Goal: Task Accomplishment & Management: Manage account settings

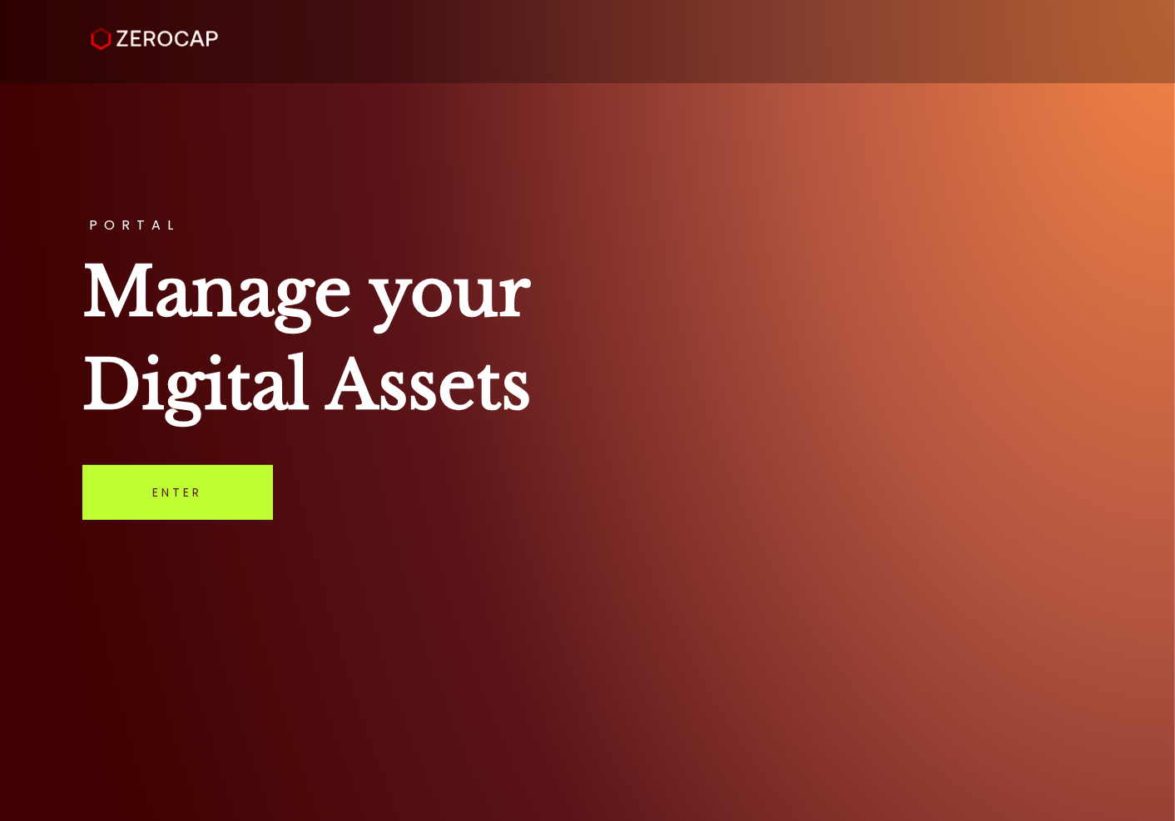
click at [160, 499] on link "Enter" at bounding box center [177, 492] width 191 height 55
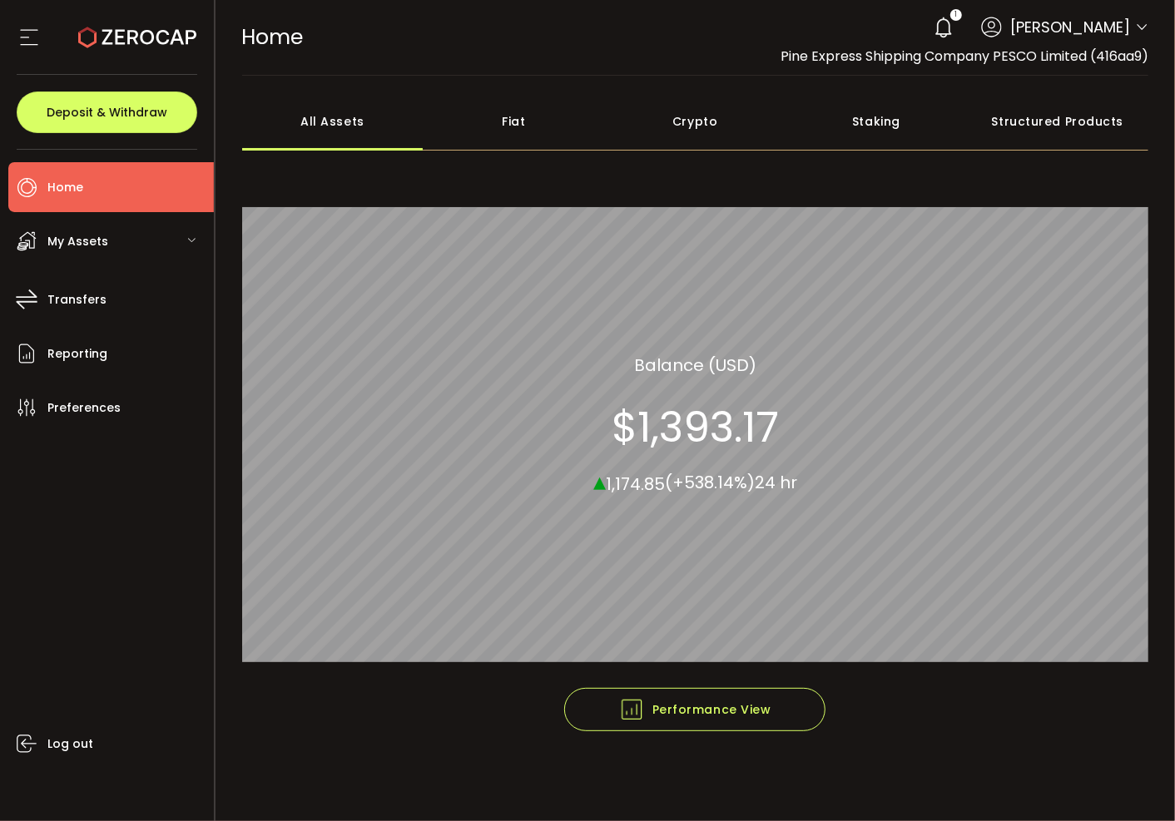
click at [933, 26] on icon at bounding box center [943, 27] width 23 height 23
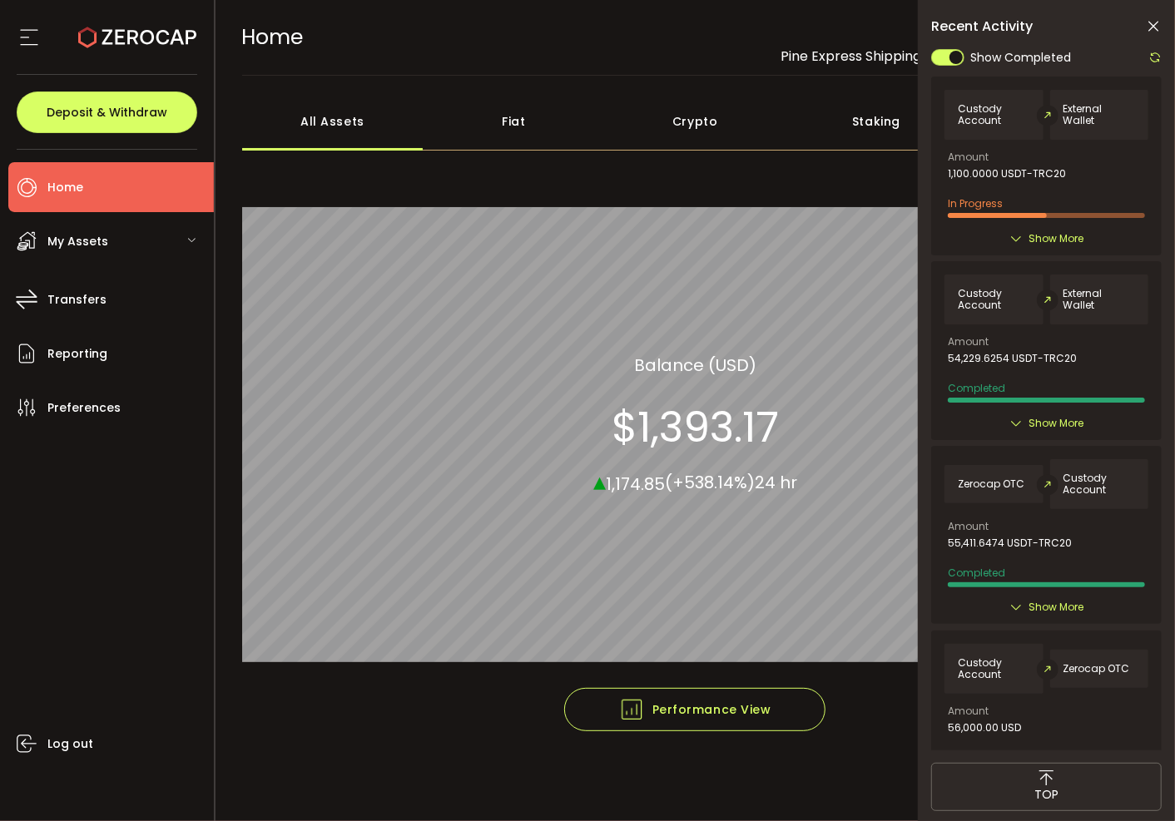
click at [1055, 238] on span "Show More" at bounding box center [1056, 239] width 55 height 17
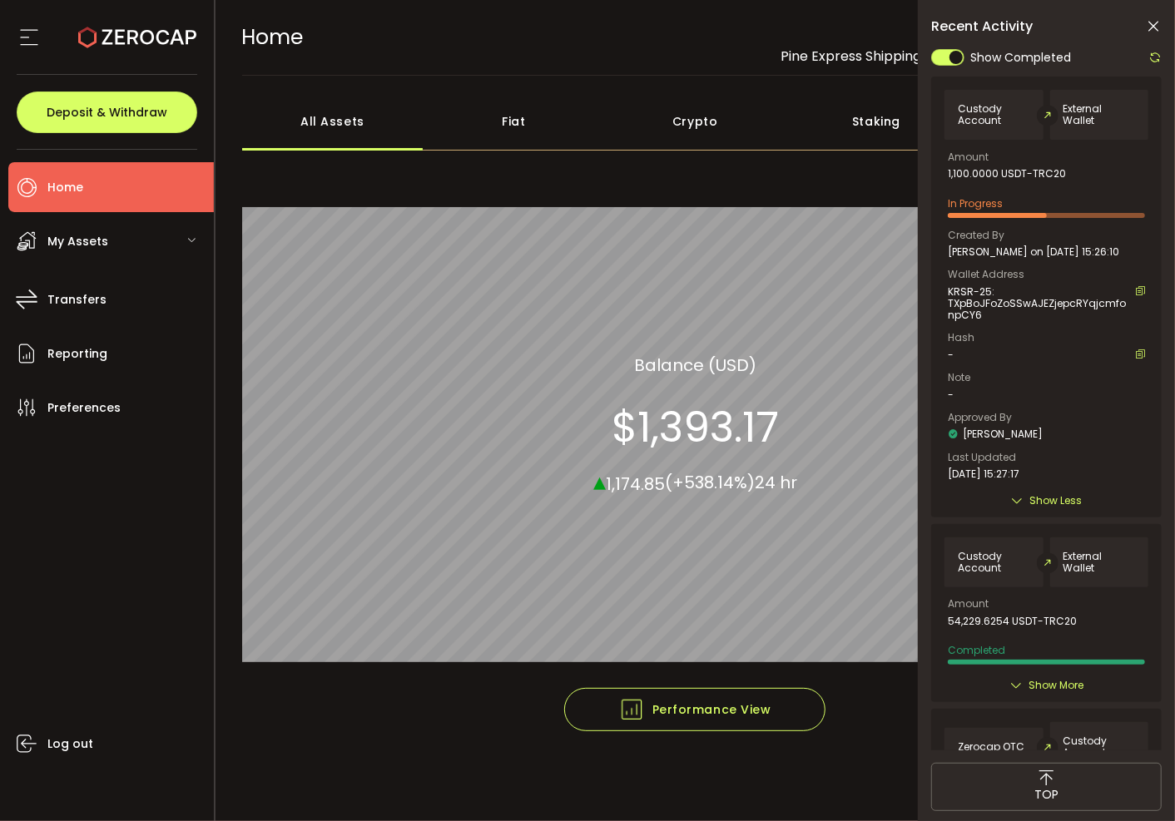
click at [784, 182] on div "Crypto 100.00% All_Assets Balance (USD) $1,393.17 ▴ 1,174.85 (+538.14%) 24 hr" at bounding box center [695, 425] width 907 height 526
click at [1030, 509] on span "Show Less" at bounding box center [1056, 501] width 52 height 17
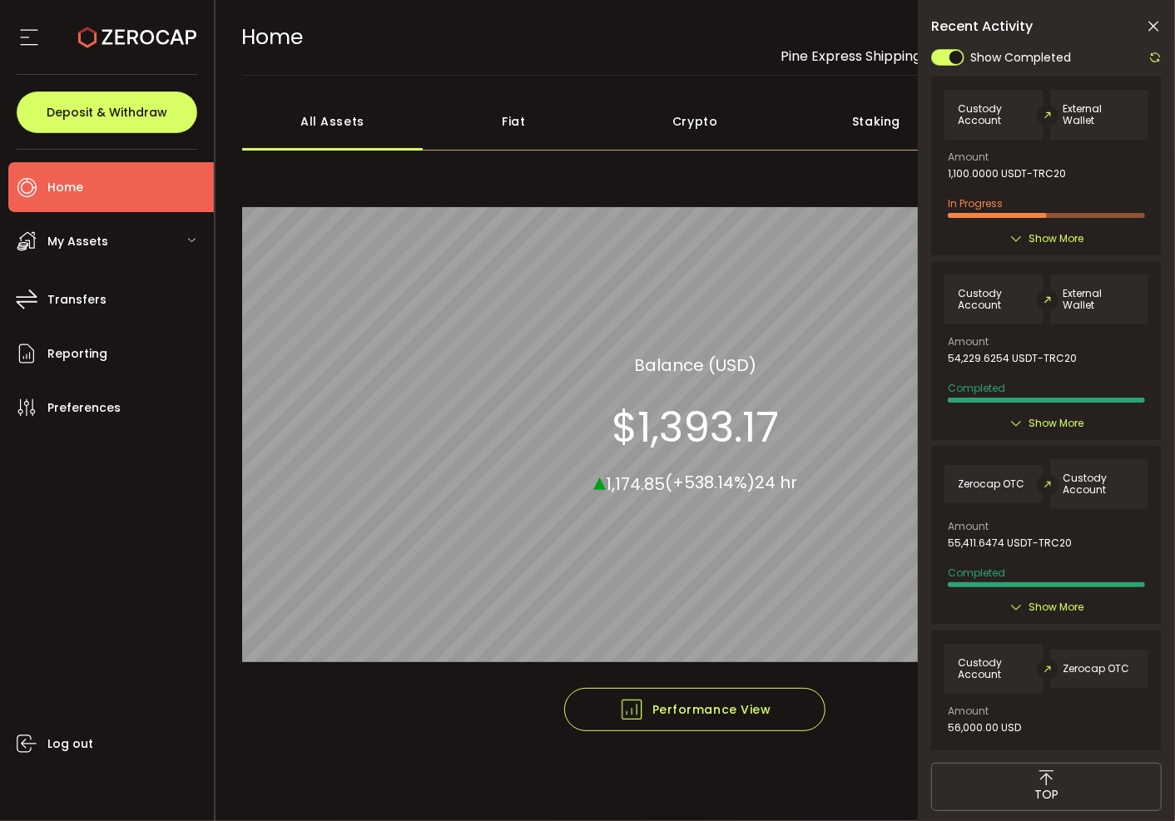
click at [708, 113] on div "Crypto" at bounding box center [694, 121] width 181 height 58
click at [523, 127] on div "Fiat" at bounding box center [513, 121] width 181 height 58
click at [362, 126] on div "All Assets" at bounding box center [332, 121] width 181 height 58
click at [856, 122] on div "Staking" at bounding box center [876, 121] width 181 height 58
click at [115, 242] on div "My Assets" at bounding box center [111, 241] width 206 height 50
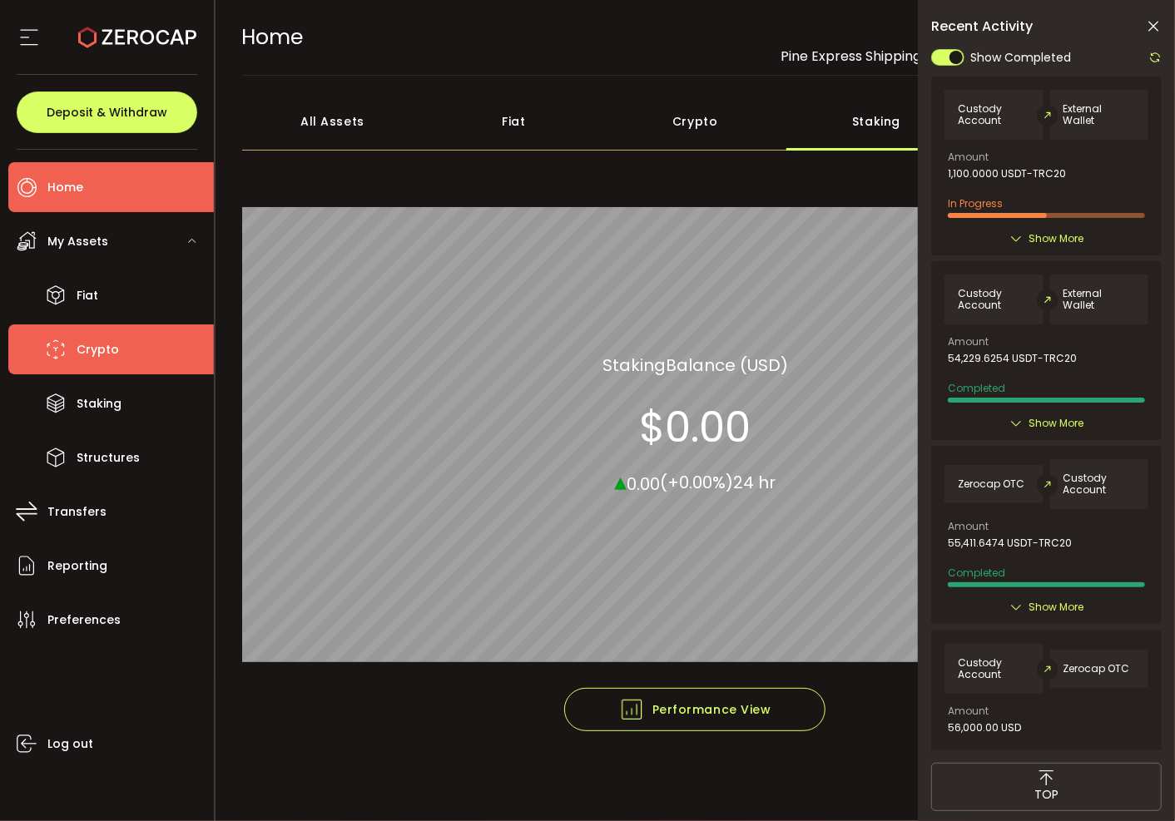
click at [117, 340] on li "Crypto" at bounding box center [111, 350] width 206 height 50
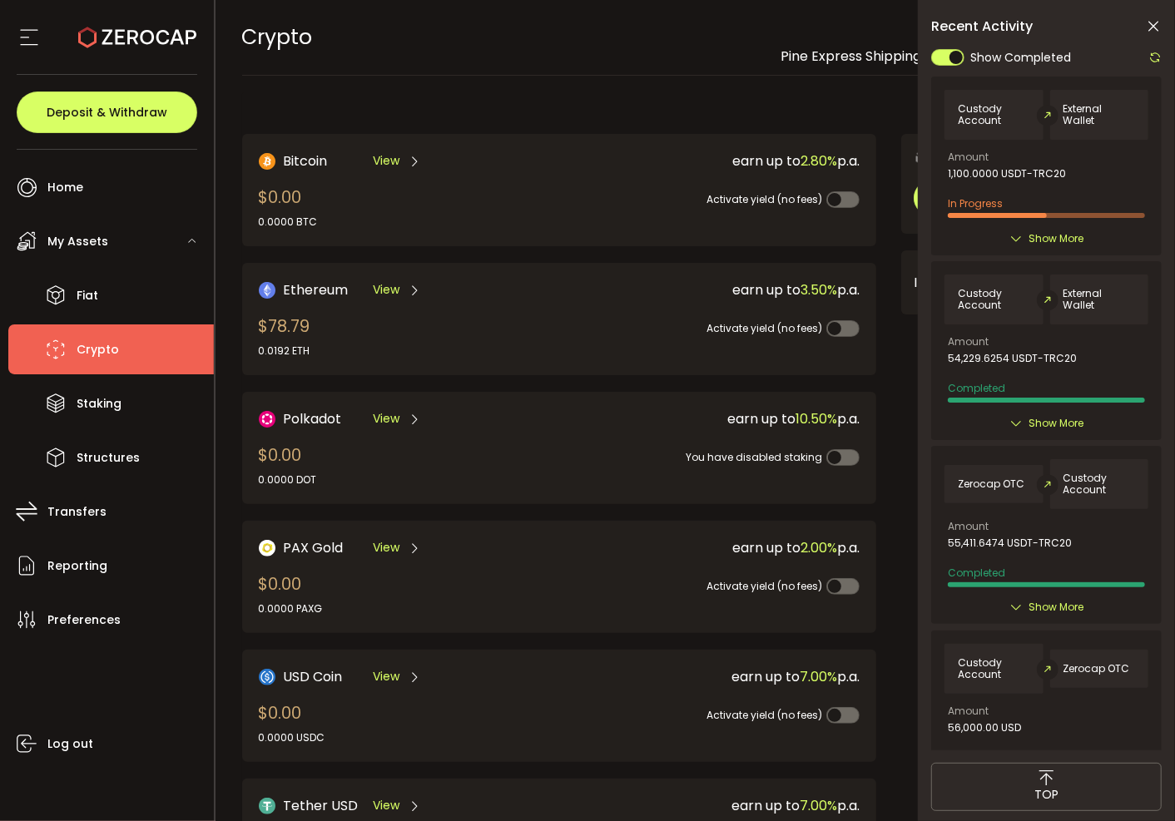
click at [409, 288] on icon at bounding box center [414, 290] width 13 height 13
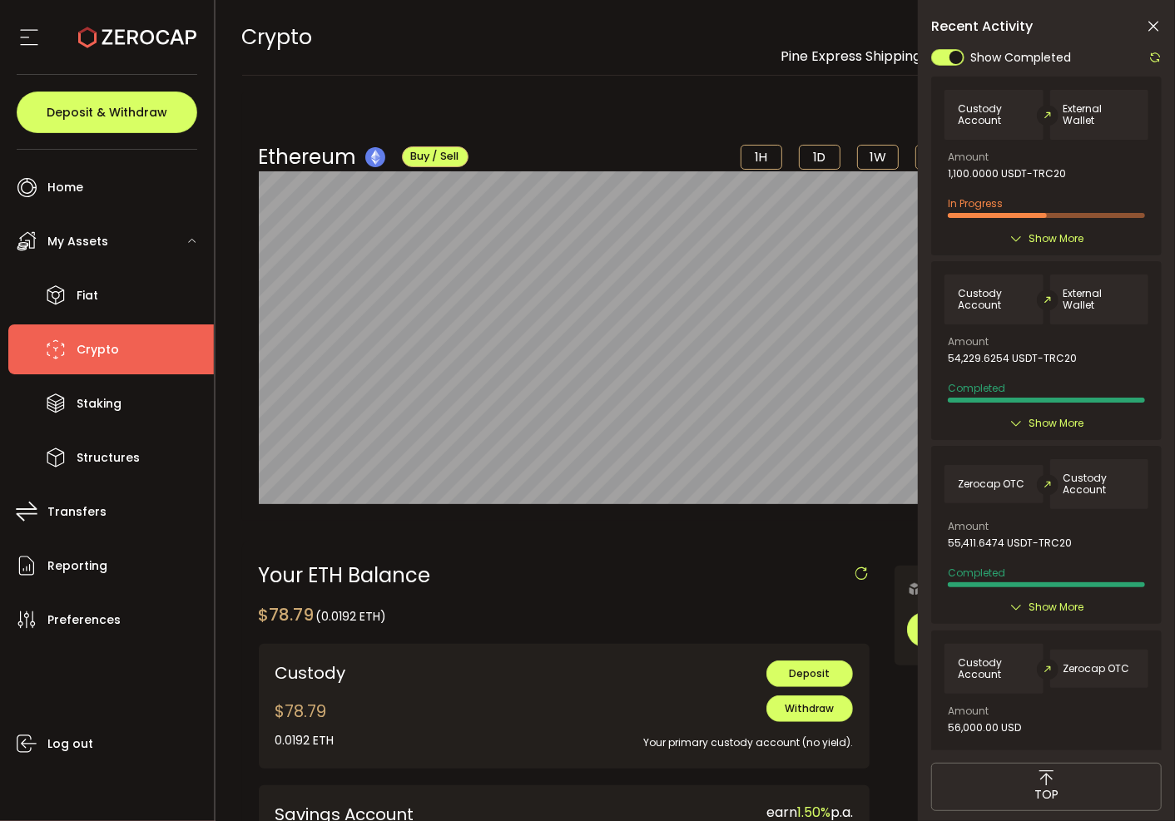
click at [1148, 20] on icon at bounding box center [1153, 26] width 17 height 17
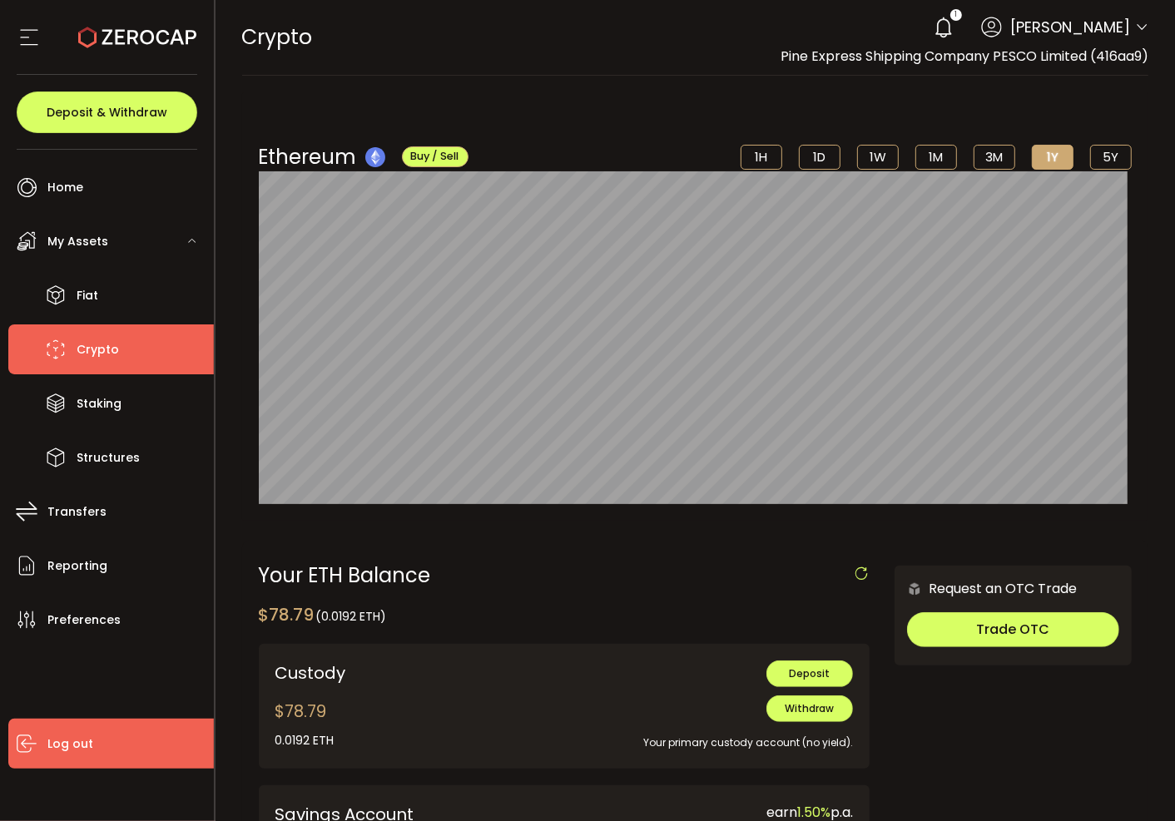
click at [92, 749] on li "Log out" at bounding box center [111, 744] width 206 height 50
